Goal: Task Accomplishment & Management: Manage account settings

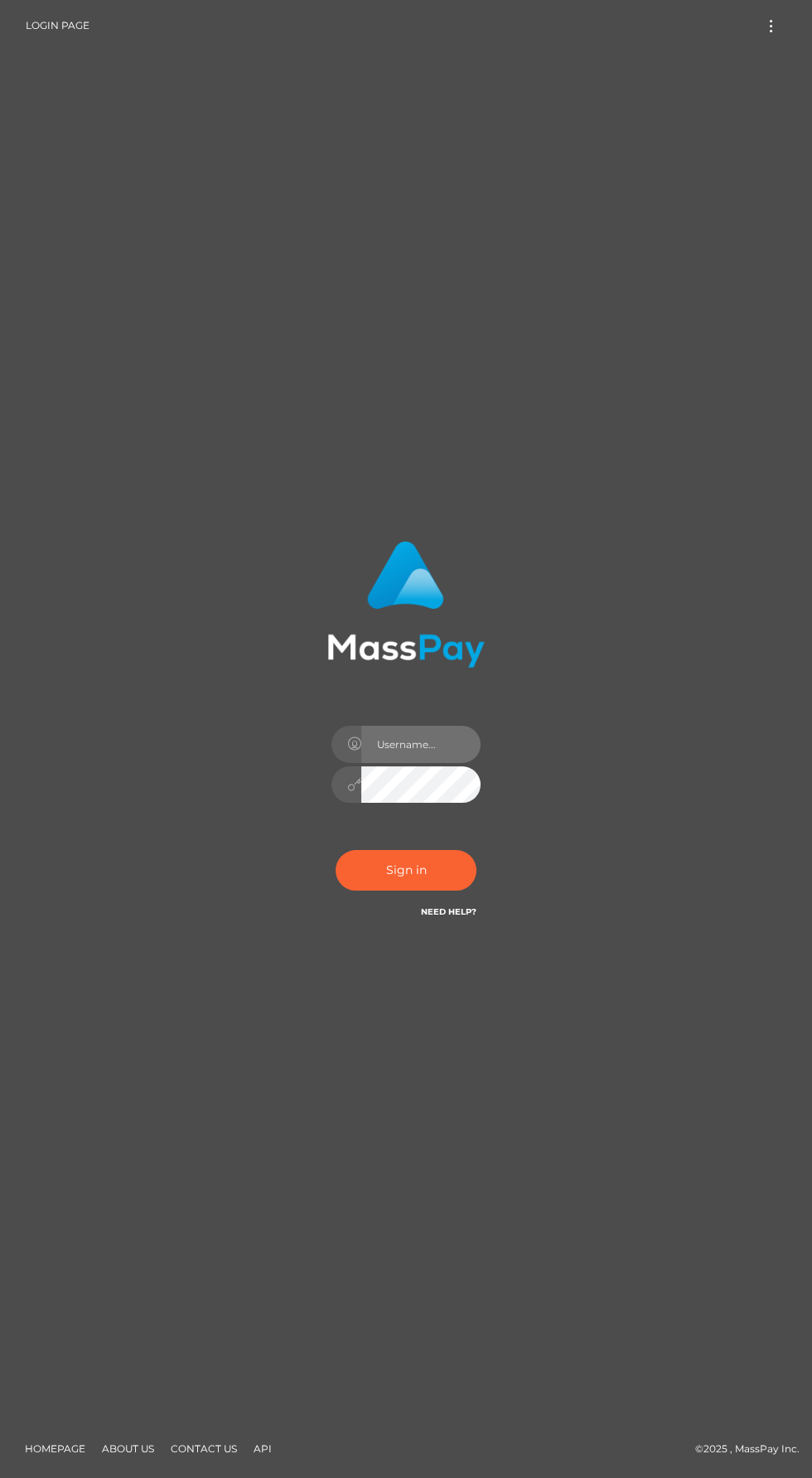
click at [391, 763] on input "text" at bounding box center [421, 744] width 120 height 38
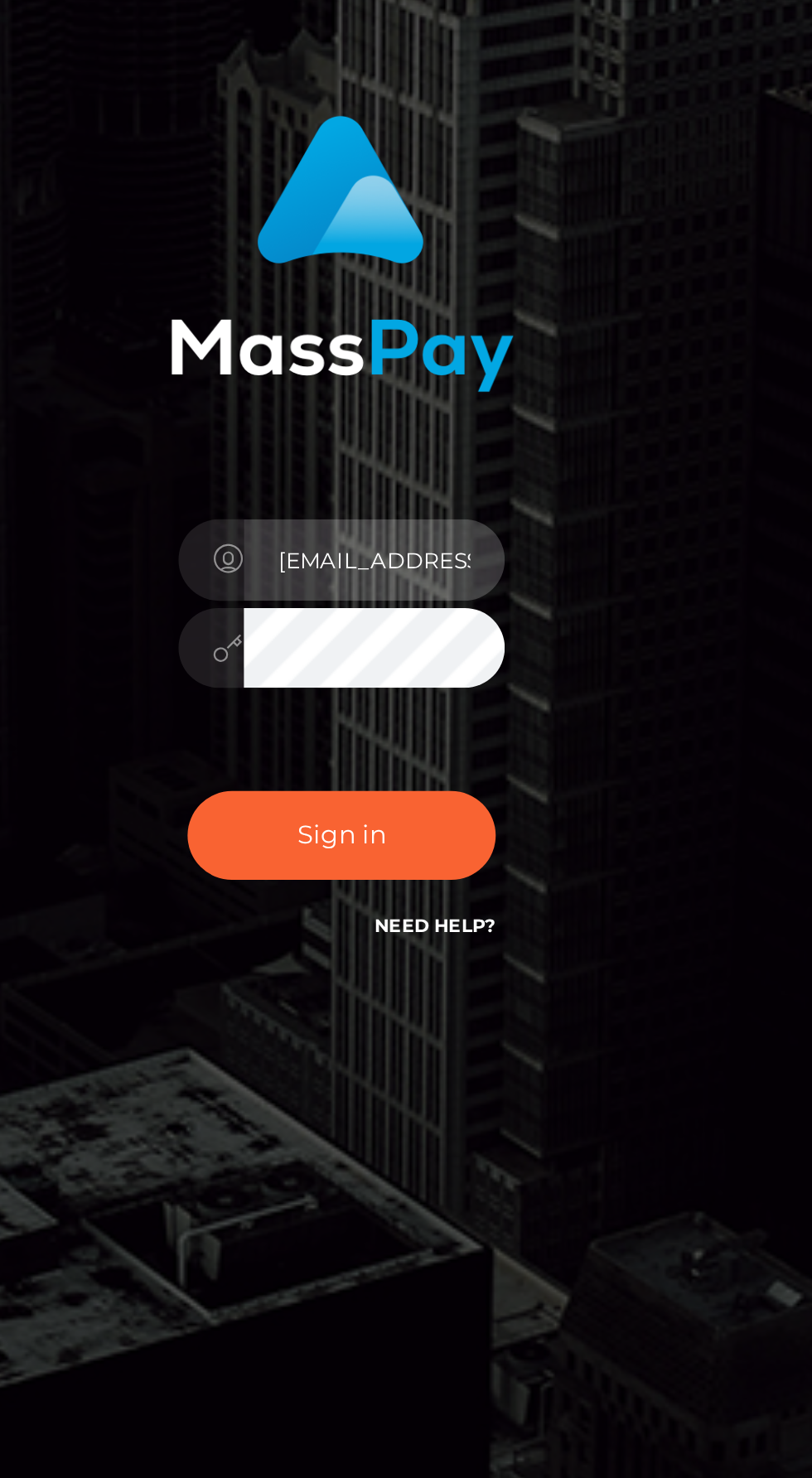
type input "1984-07-06"
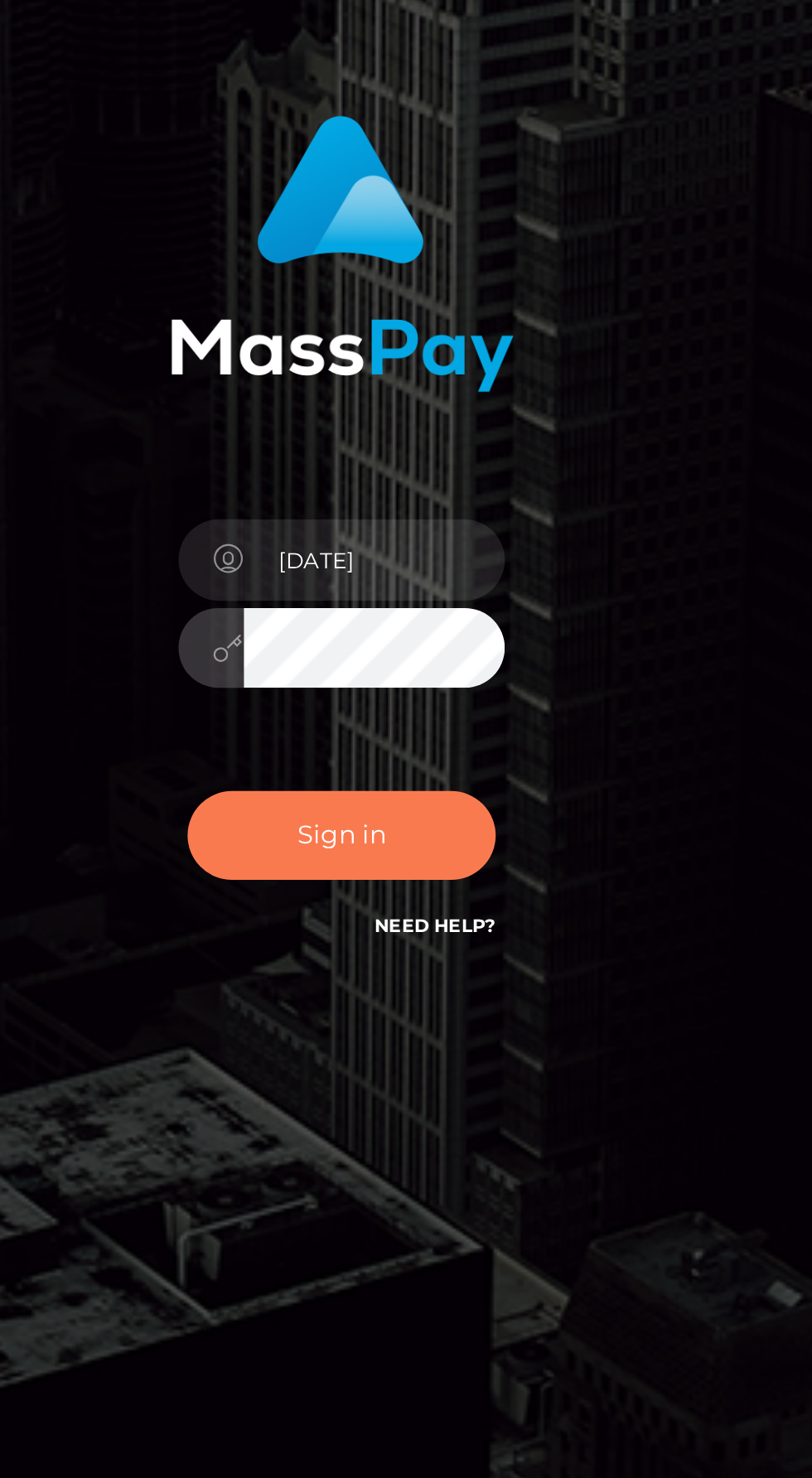
click at [392, 891] on button "Sign in" at bounding box center [406, 871] width 140 height 41
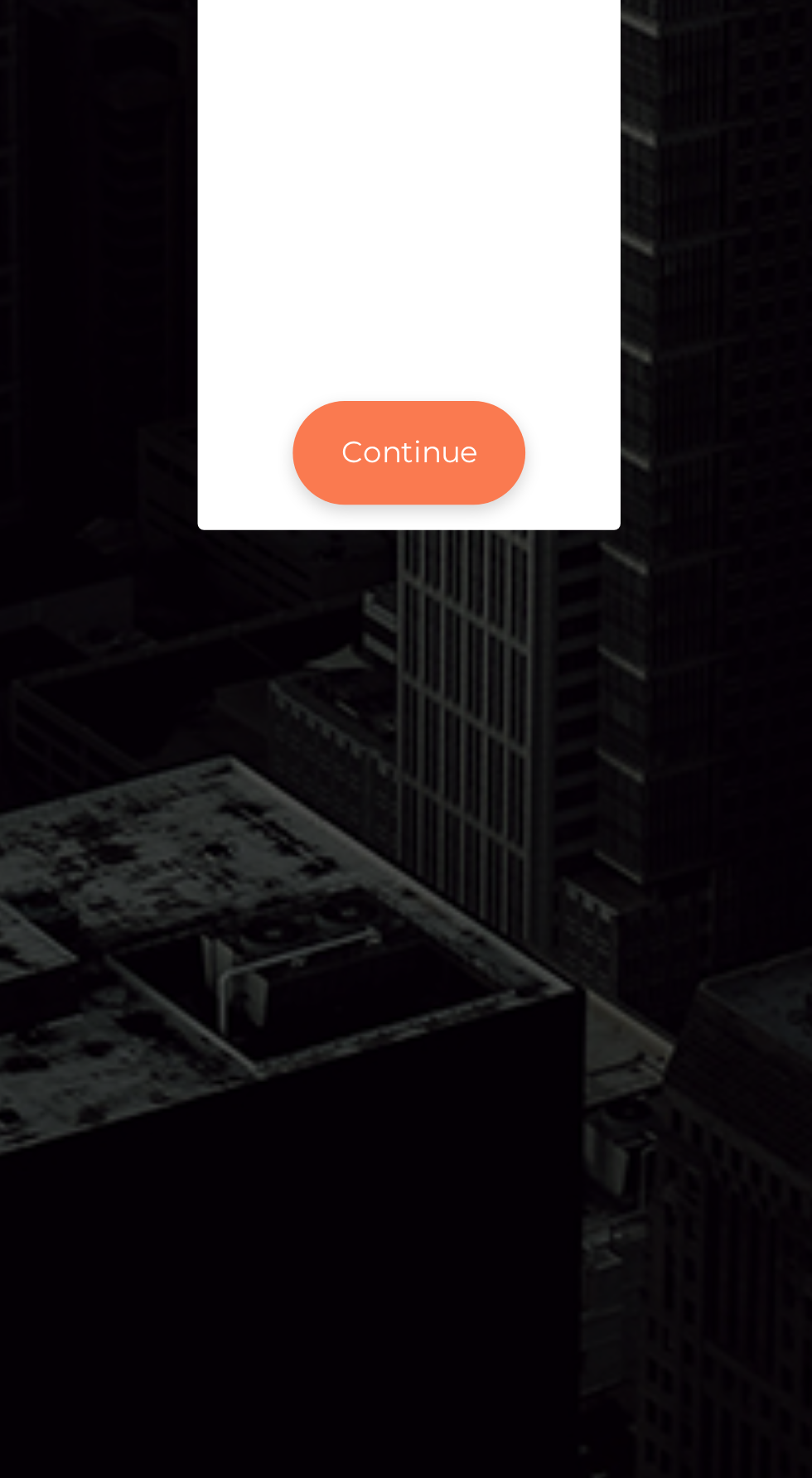
click at [420, 869] on button "Continue" at bounding box center [406, 849] width 91 height 41
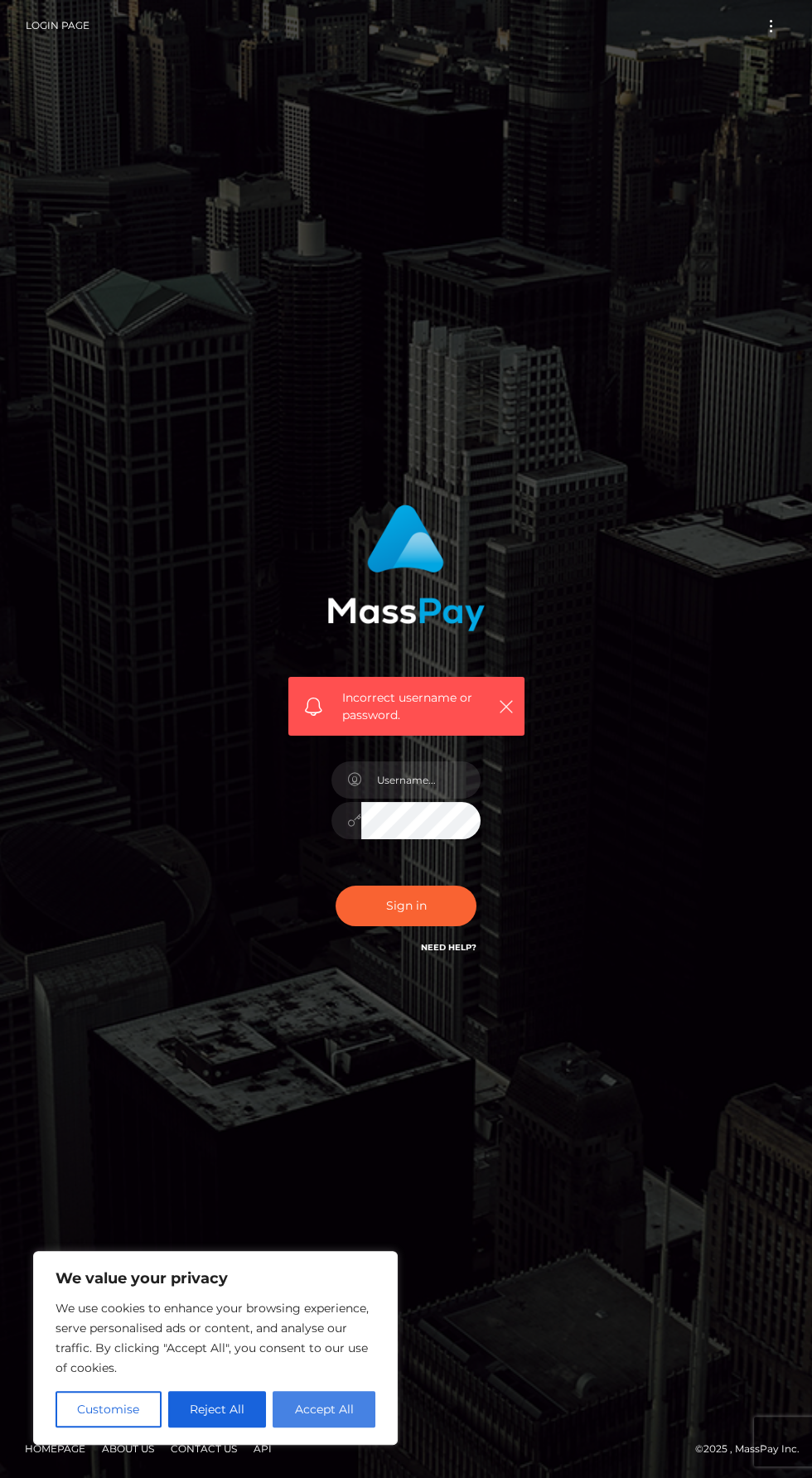
click at [355, 1411] on button "Accept All" at bounding box center [324, 1409] width 103 height 37
checkbox input "true"
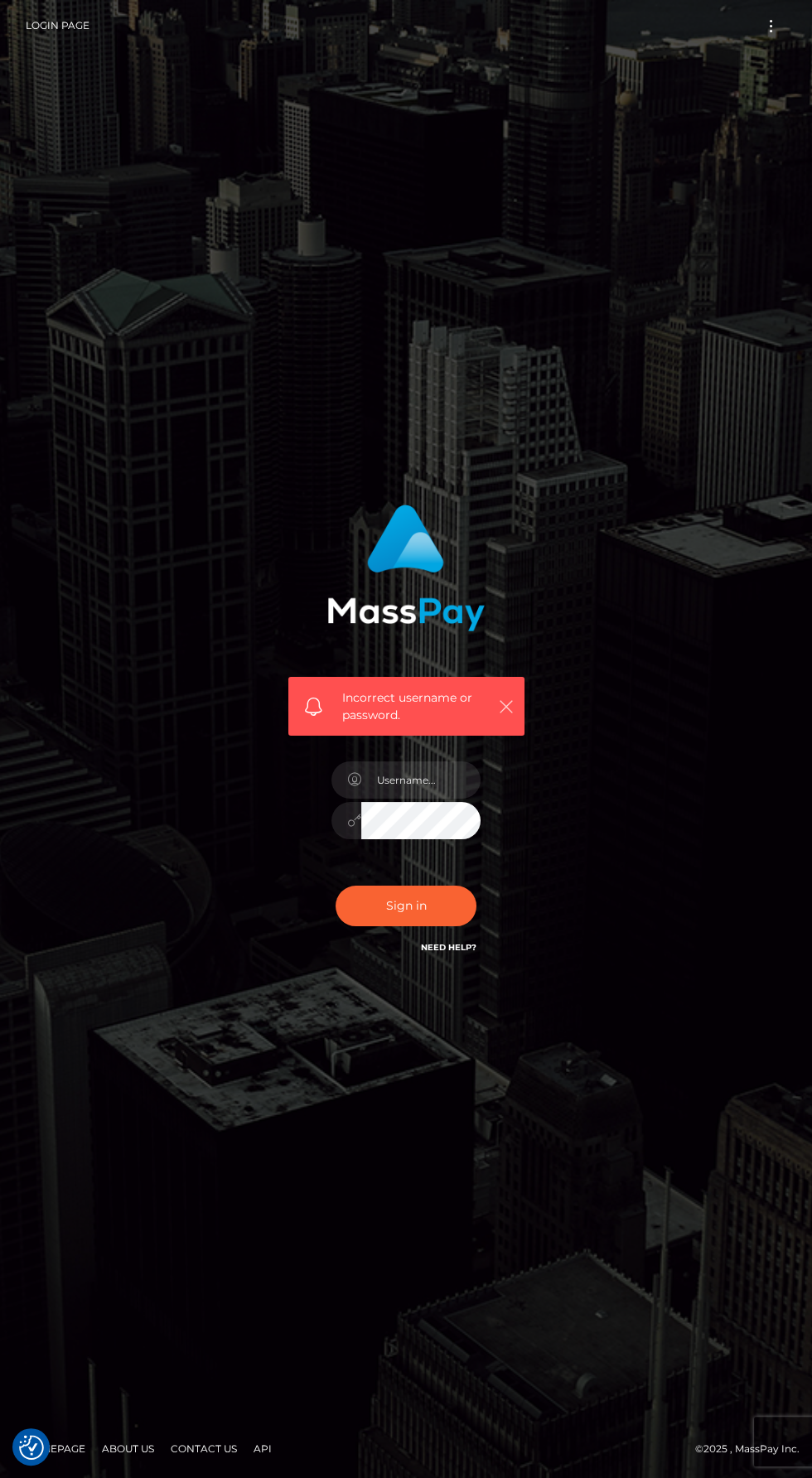
click at [511, 715] on icon "button" at bounding box center [506, 707] width 17 height 17
click at [429, 799] on input "text" at bounding box center [421, 780] width 120 height 38
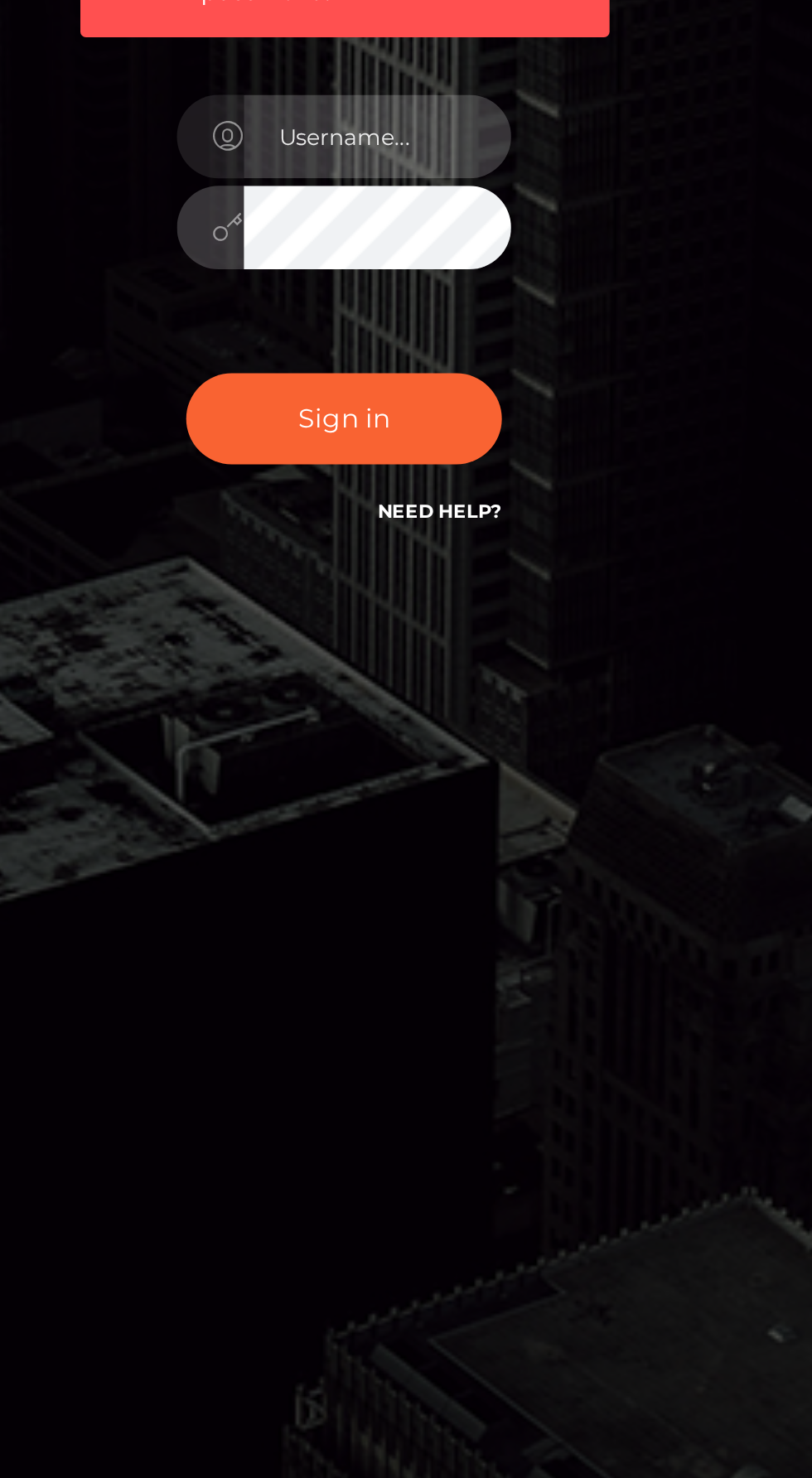
click at [431, 799] on input "text" at bounding box center [421, 780] width 120 height 38
type input "carriedh84@gmail.con"
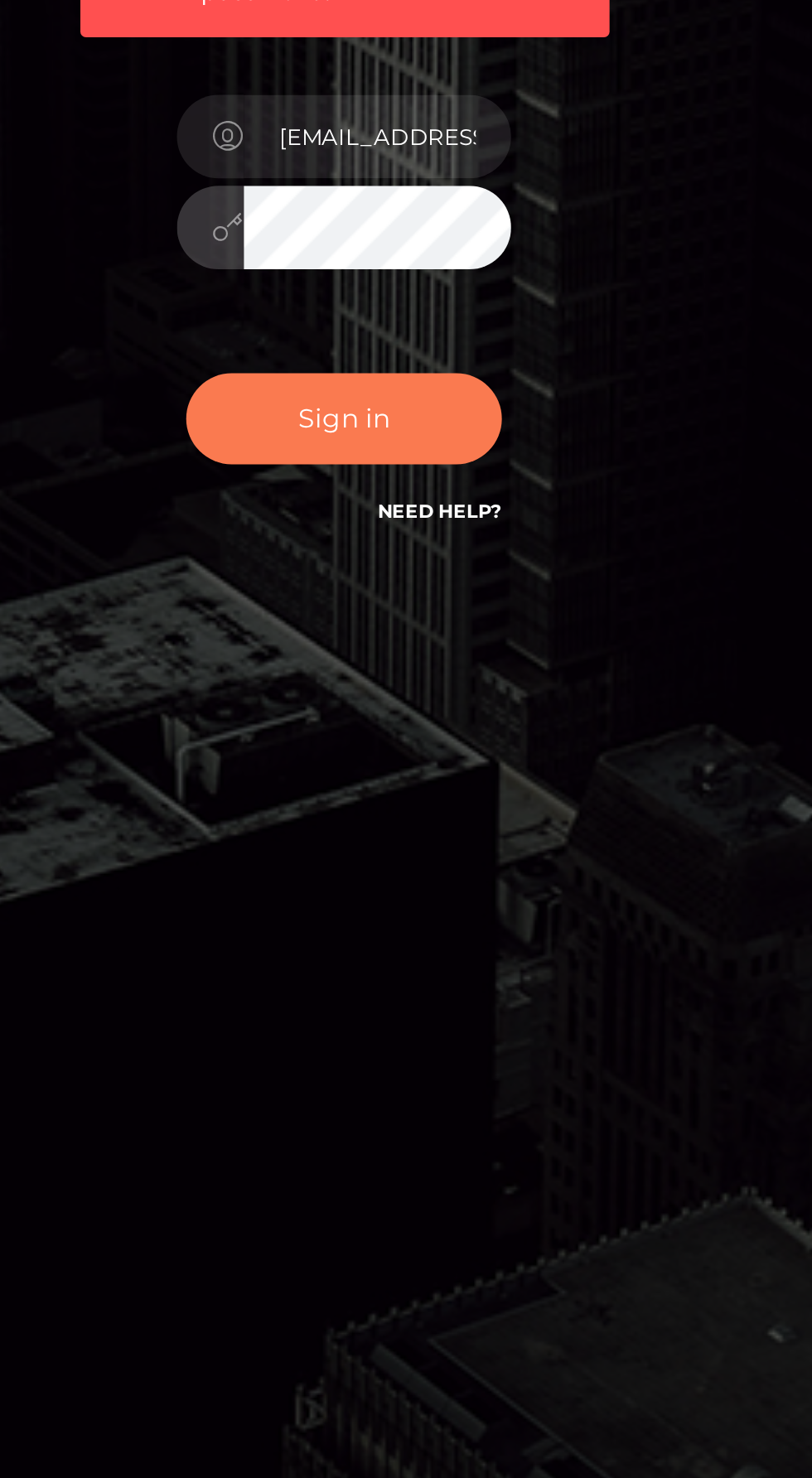
click at [408, 927] on button "Sign in" at bounding box center [406, 906] width 140 height 41
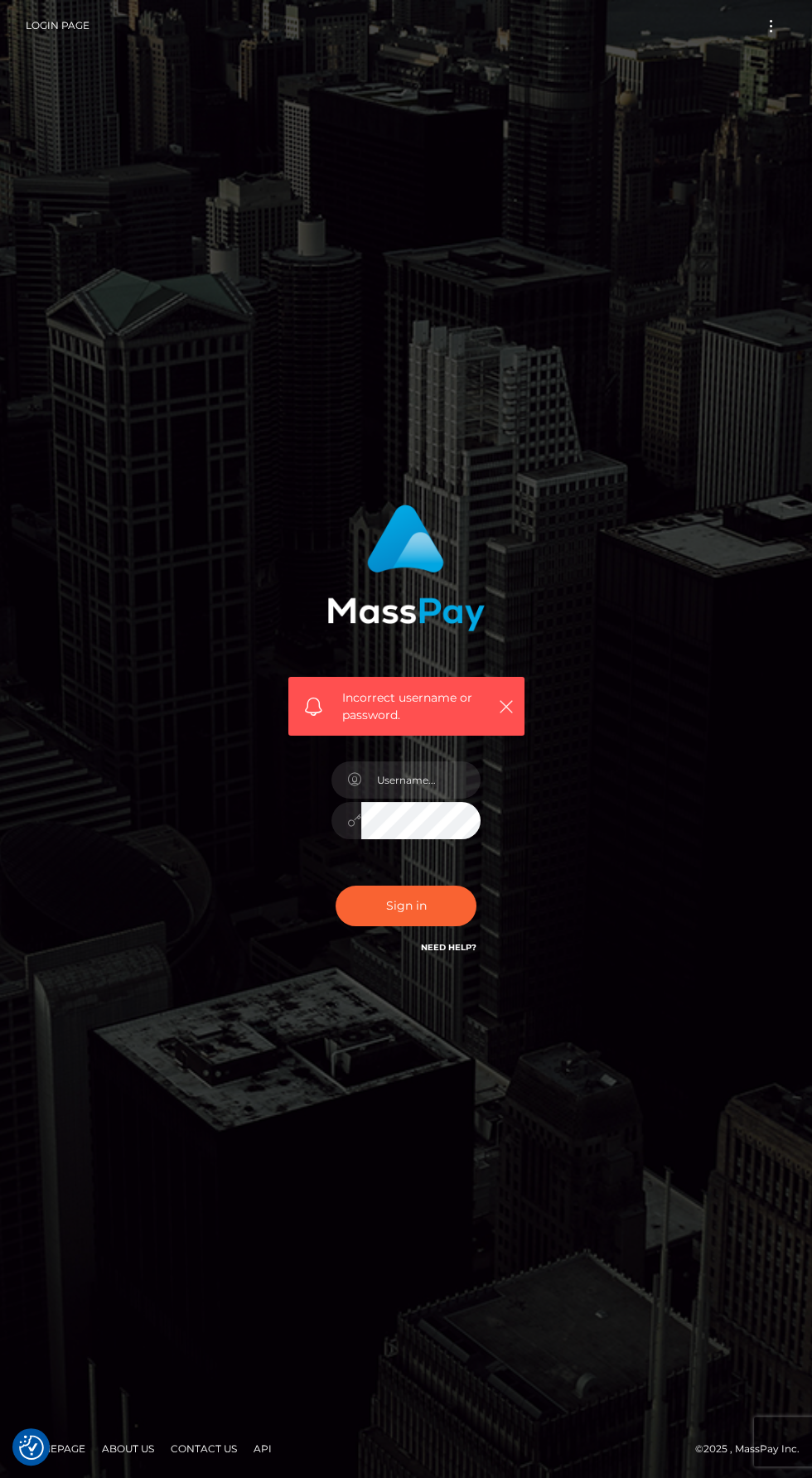
click at [766, 26] on button "Toggle navigation" at bounding box center [771, 26] width 31 height 23
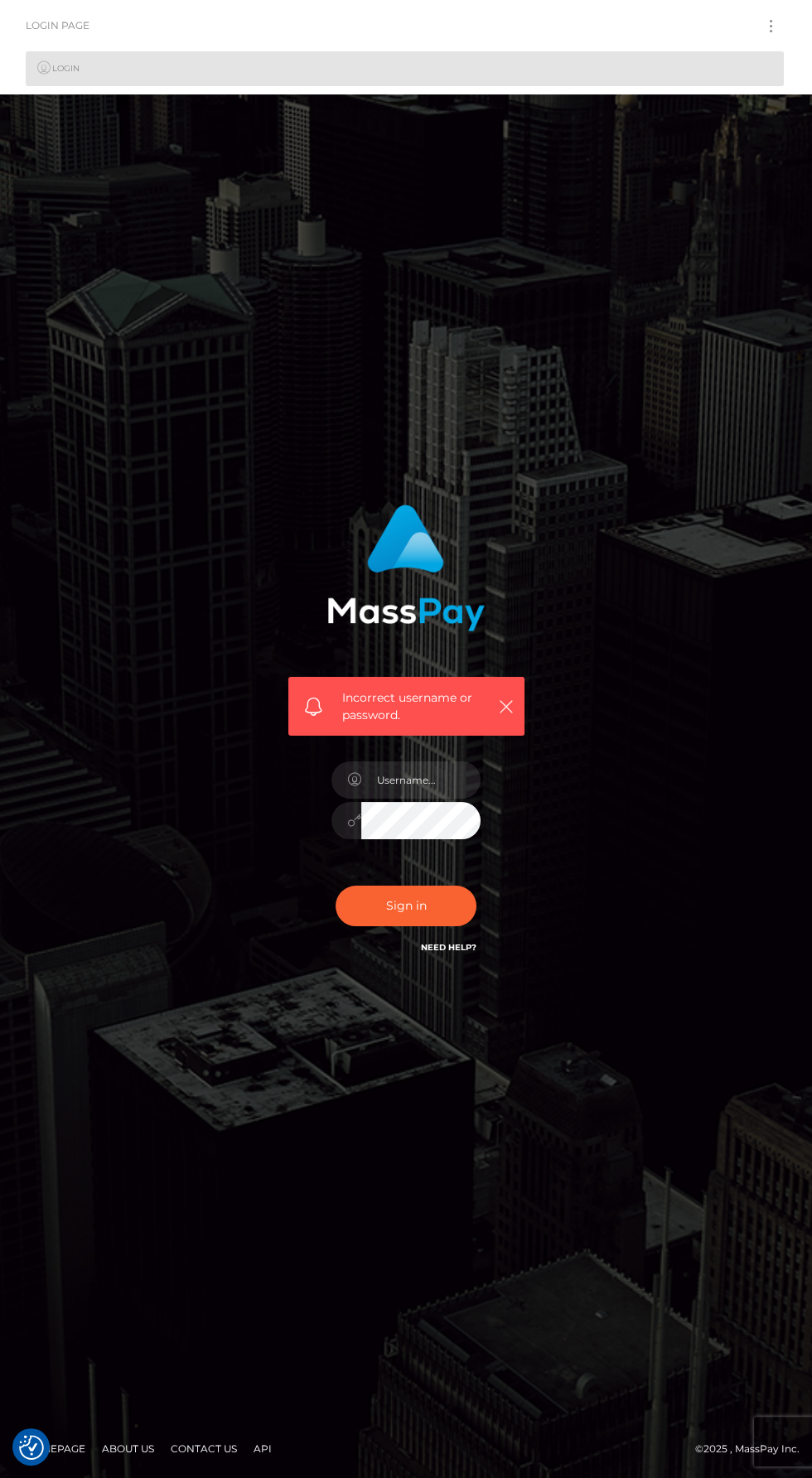
click at [103, 70] on link "Login" at bounding box center [405, 69] width 758 height 35
